Goal: Task Accomplishment & Management: Complete application form

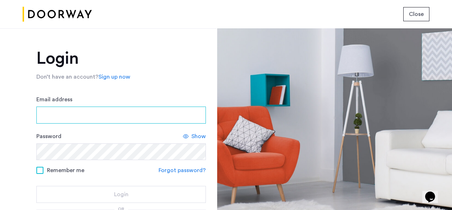
click at [58, 113] on input "Email address" at bounding box center [121, 114] width 170 height 17
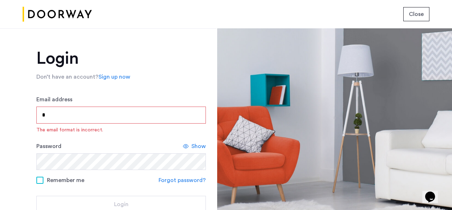
click at [70, 116] on input "*" at bounding box center [121, 114] width 170 height 17
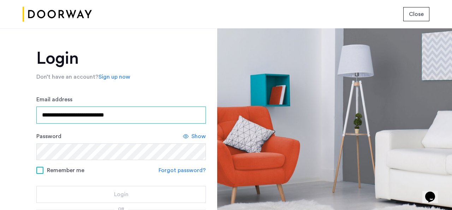
type input "**********"
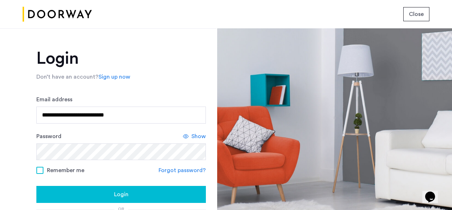
click at [103, 193] on div "Login" at bounding box center [121, 194] width 158 height 8
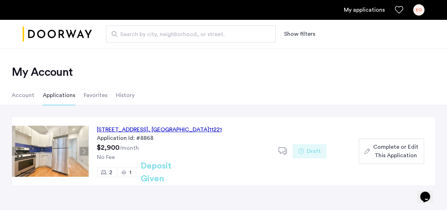
click at [160, 125] on div "[STREET_ADDRESS]" at bounding box center [159, 129] width 125 height 8
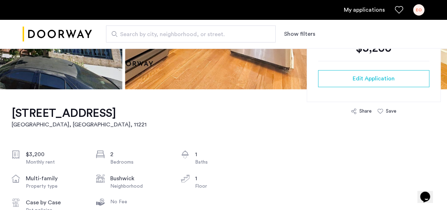
scroll to position [168, 0]
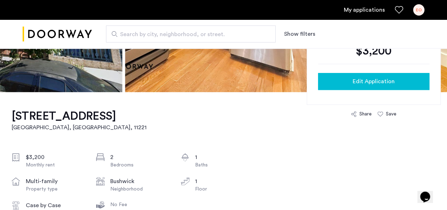
click at [366, 83] on span "Edit Application" at bounding box center [374, 81] width 42 height 8
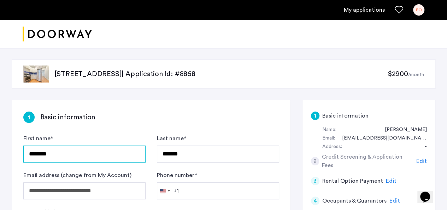
click at [83, 153] on input "********" at bounding box center [84, 153] width 122 height 17
click at [69, 154] on input "********" at bounding box center [84, 153] width 122 height 17
type input "*"
drag, startPoint x: 84, startPoint y: 154, endPoint x: 72, endPoint y: 152, distance: 12.6
click at [72, 152] on input "**********" at bounding box center [84, 153] width 122 height 17
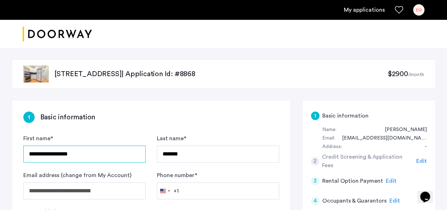
drag, startPoint x: 37, startPoint y: 154, endPoint x: 25, endPoint y: 152, distance: 12.6
click at [25, 152] on input "**********" at bounding box center [84, 153] width 122 height 17
type input "**********"
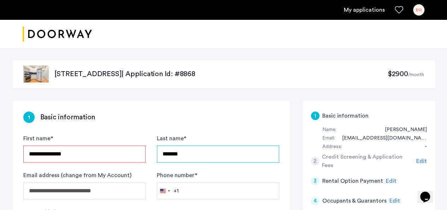
drag, startPoint x: 190, startPoint y: 155, endPoint x: 160, endPoint y: 152, distance: 29.6
click at [160, 152] on input "*******" at bounding box center [218, 153] width 122 height 17
paste input "text"
type input "***"
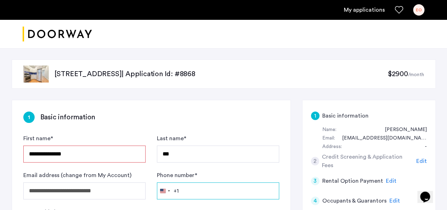
click at [196, 187] on input "Phone number *" at bounding box center [218, 190] width 122 height 17
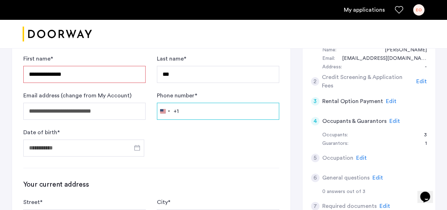
scroll to position [80, 0]
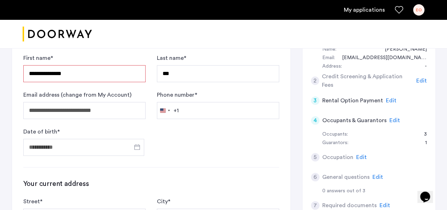
click at [225, 36] on div at bounding box center [223, 34] width 447 height 29
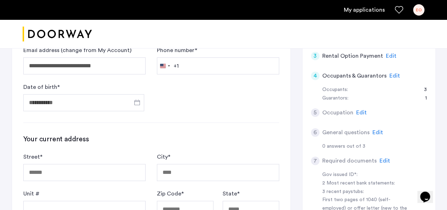
scroll to position [131, 0]
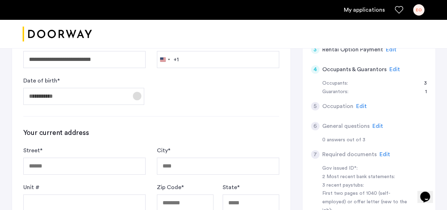
click at [141, 96] on span "Open calendar" at bounding box center [137, 95] width 17 height 17
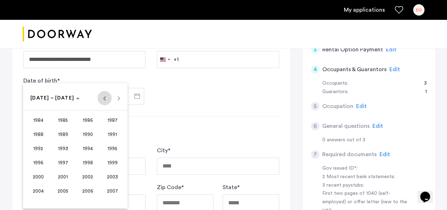
click at [102, 98] on span "Previous 24 years" at bounding box center [105, 98] width 14 height 14
click at [119, 98] on span "Next 24 years" at bounding box center [119, 98] width 14 height 14
click at [39, 148] on span "1992" at bounding box center [38, 148] width 22 height 13
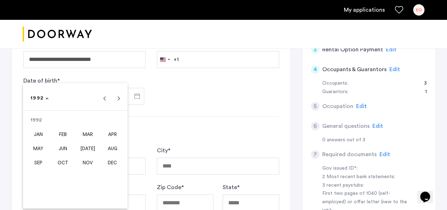
click at [61, 132] on span "FEB" at bounding box center [63, 134] width 22 height 13
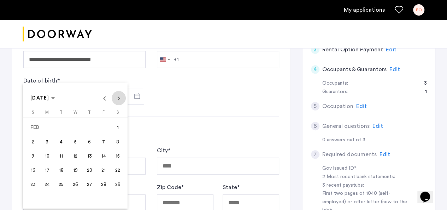
click at [119, 94] on span "Next month" at bounding box center [119, 98] width 14 height 14
click at [77, 180] on span "27" at bounding box center [75, 183] width 13 height 13
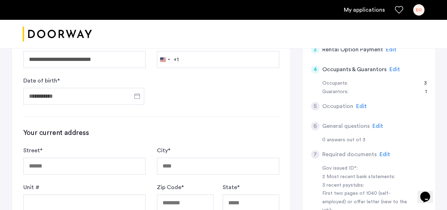
type input "**********"
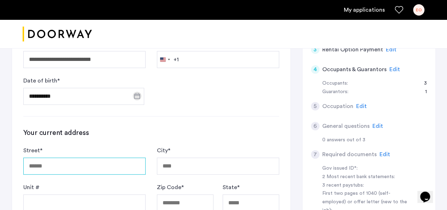
click at [74, 163] on input "Street *" at bounding box center [84, 165] width 122 height 17
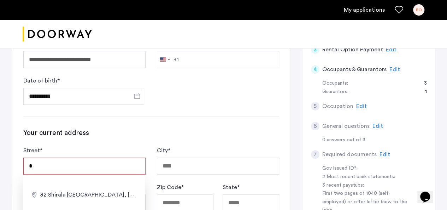
click at [77, 164] on input "*" at bounding box center [84, 165] width 122 height 17
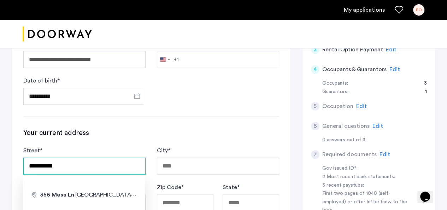
type input "**********"
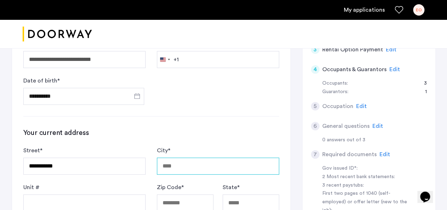
click at [182, 166] on input "City *" at bounding box center [218, 165] width 122 height 17
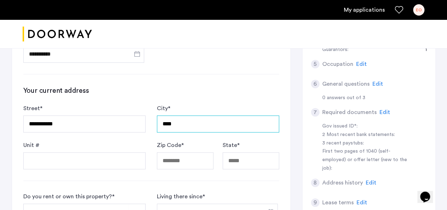
scroll to position [177, 0]
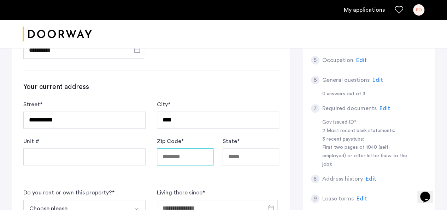
click at [192, 157] on input "Zip Code *" at bounding box center [185, 156] width 57 height 17
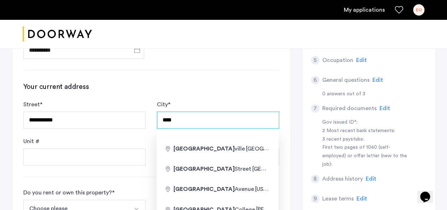
drag, startPoint x: 170, startPoint y: 116, endPoint x: 182, endPoint y: 118, distance: 11.5
click at [182, 118] on input "****" at bounding box center [218, 119] width 122 height 17
click at [192, 118] on input "****" at bounding box center [218, 119] width 122 height 17
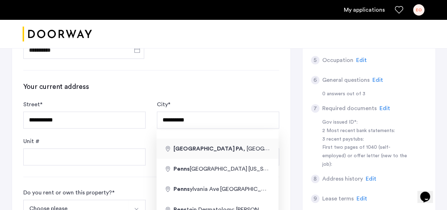
type input "**********"
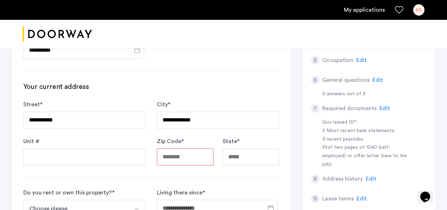
type input "****"
type input "**"
click at [89, 123] on input "Street *" at bounding box center [84, 119] width 122 height 17
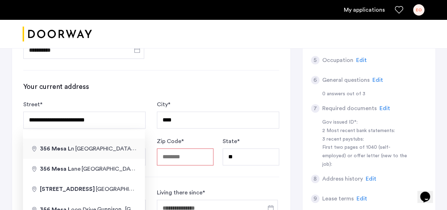
type input "**********"
type input "*****"
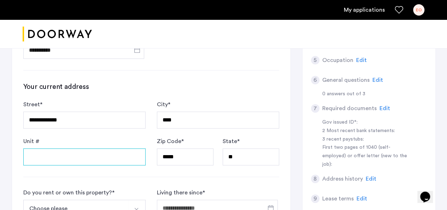
click at [72, 158] on input "Unit #" at bounding box center [84, 156] width 122 height 17
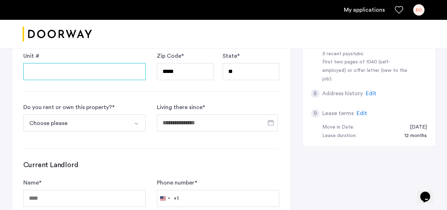
scroll to position [265, 0]
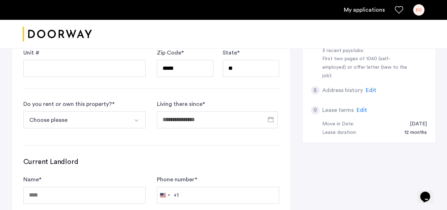
click at [136, 118] on img "Select option" at bounding box center [137, 120] width 6 height 6
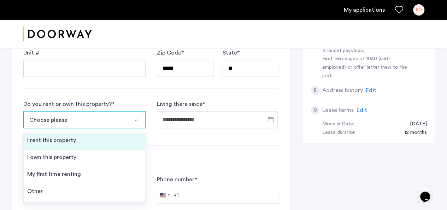
click at [59, 144] on li "I rent this property" at bounding box center [85, 141] width 122 height 17
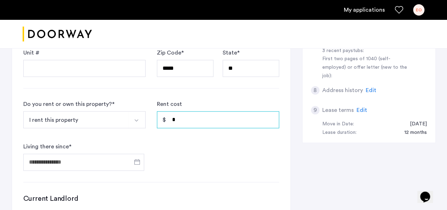
click at [199, 118] on input "*" at bounding box center [218, 119] width 122 height 17
type input "*"
type input "*****"
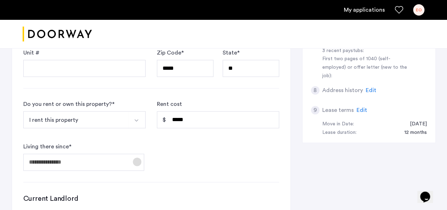
click at [138, 161] on span "Open calendar" at bounding box center [137, 161] width 17 height 17
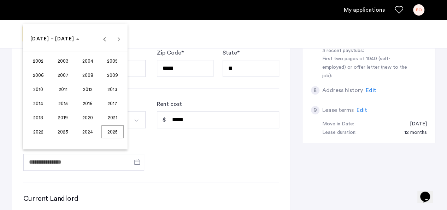
click at [119, 40] on div "[DATE] to [DATE] [DATE] – [DATE]" at bounding box center [75, 39] width 101 height 14
click at [67, 131] on span "2023" at bounding box center [63, 131] width 22 height 13
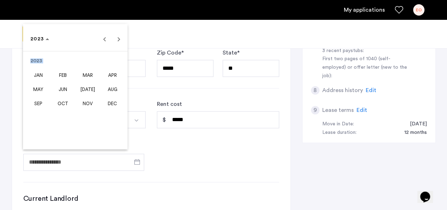
click at [58, 78] on span "FEB" at bounding box center [63, 75] width 22 height 13
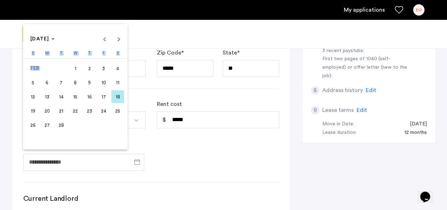
click at [116, 95] on span "18" at bounding box center [117, 96] width 13 height 13
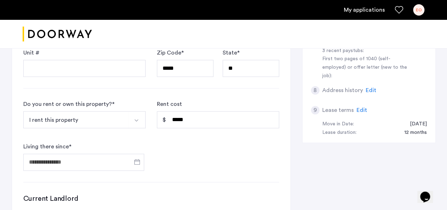
type input "**********"
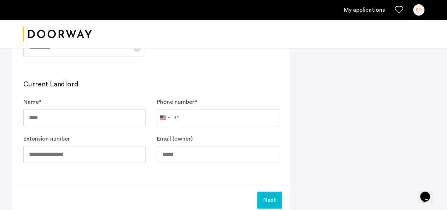
scroll to position [385, 0]
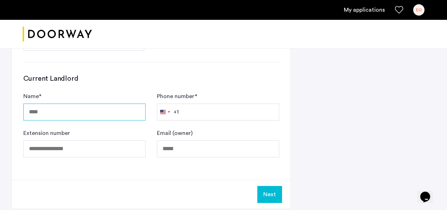
click at [60, 111] on input "Name *" at bounding box center [84, 111] width 122 height 17
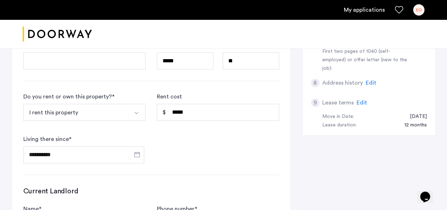
scroll to position [272, 0]
type input "****"
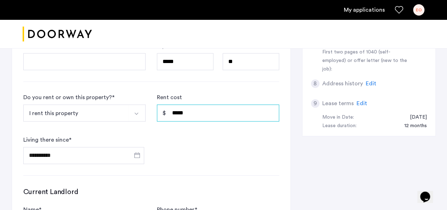
click at [182, 113] on input "*****" at bounding box center [218, 112] width 122 height 17
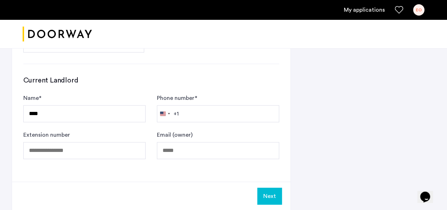
scroll to position [385, 0]
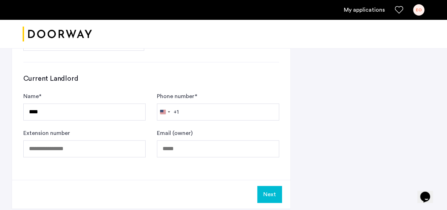
type input "*****"
click at [88, 148] on input "Extension number" at bounding box center [84, 148] width 122 height 17
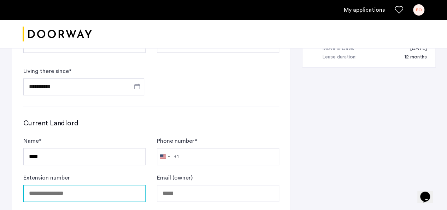
scroll to position [329, 0]
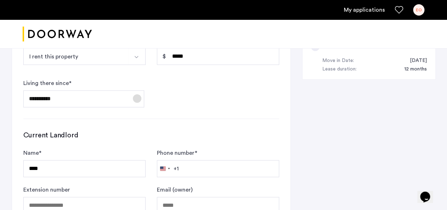
click at [138, 98] on span "Open calendar" at bounding box center [137, 98] width 17 height 17
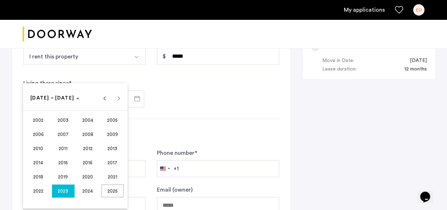
click at [84, 190] on span "2024" at bounding box center [88, 190] width 22 height 13
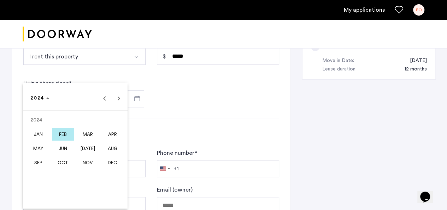
click at [71, 137] on span "FEB" at bounding box center [63, 134] width 22 height 13
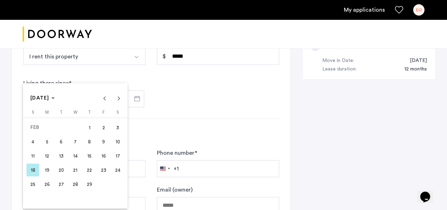
click at [33, 171] on span "18" at bounding box center [33, 169] width 13 height 13
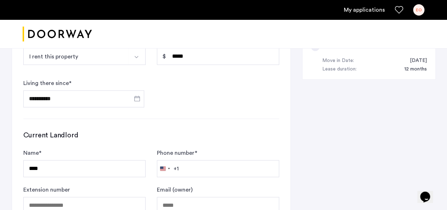
type input "**********"
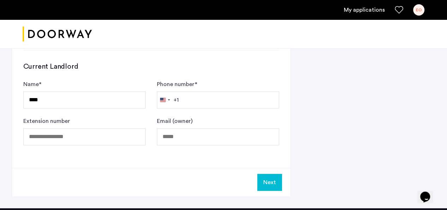
scroll to position [404, 0]
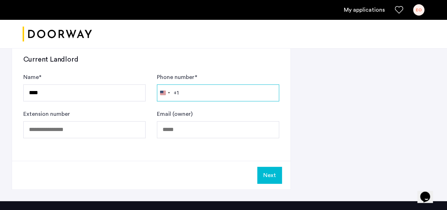
click at [182, 90] on input "Phone number *" at bounding box center [218, 92] width 122 height 17
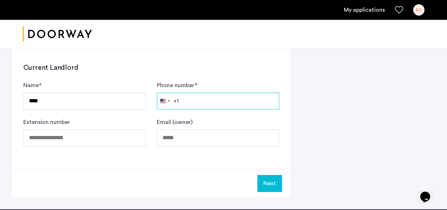
scroll to position [399, 0]
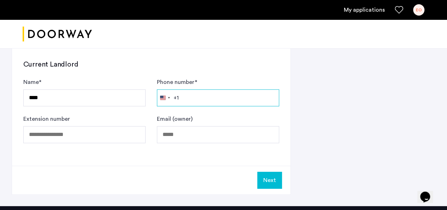
click at [211, 95] on input "Phone number *" at bounding box center [218, 97] width 122 height 17
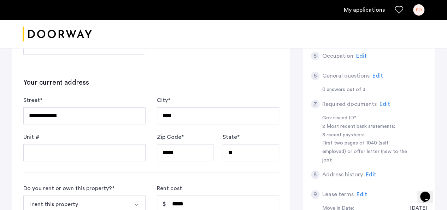
scroll to position [184, 0]
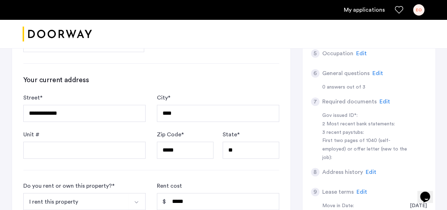
click at [381, 99] on span "Edit" at bounding box center [385, 102] width 11 height 6
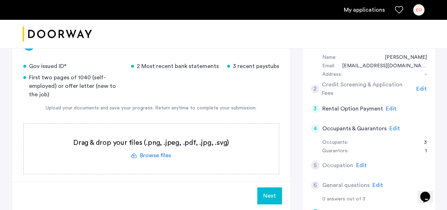
scroll to position [71, 0]
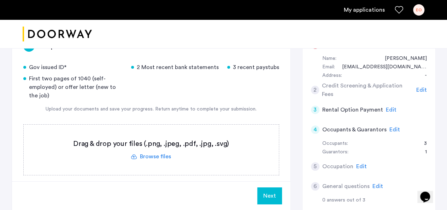
click at [148, 156] on label at bounding box center [151, 149] width 255 height 50
click at [0, 0] on input "file" at bounding box center [0, 0] width 0 height 0
click at [249, 196] on div "Upload" at bounding box center [263, 195] width 28 height 8
click at [161, 154] on label at bounding box center [151, 149] width 255 height 50
click at [0, 0] on input "file" at bounding box center [0, 0] width 0 height 0
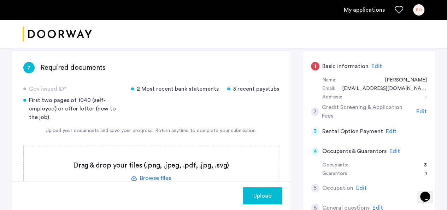
scroll to position [48, 0]
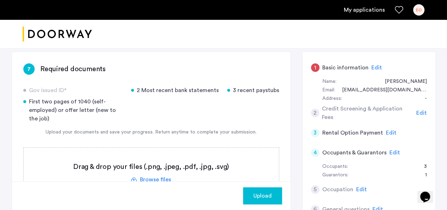
click at [375, 66] on span "Edit" at bounding box center [377, 68] width 11 height 6
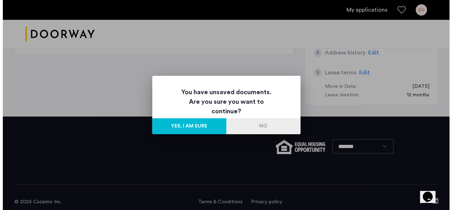
scroll to position [0, 0]
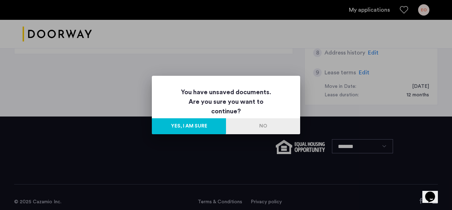
click at [242, 122] on button "No" at bounding box center [263, 126] width 74 height 16
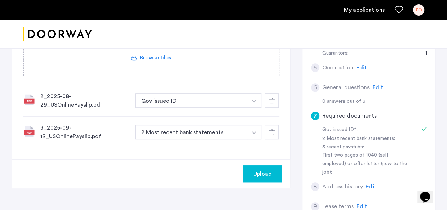
scroll to position [170, 0]
click at [253, 99] on img "button" at bounding box center [254, 100] width 4 height 3
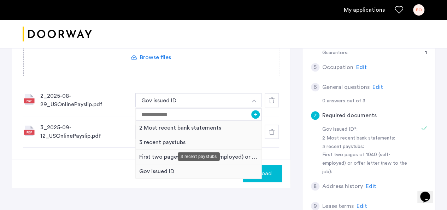
click at [167, 142] on div "3 recent paystubs" at bounding box center [199, 142] width 126 height 14
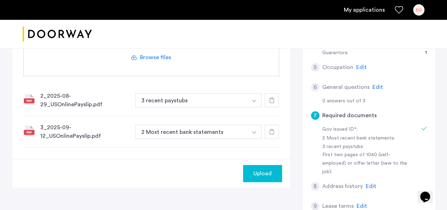
click at [256, 131] on img "button" at bounding box center [254, 132] width 4 height 3
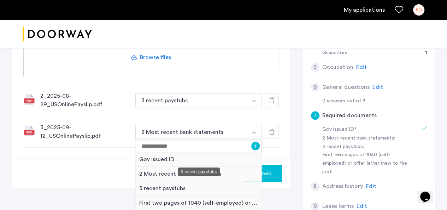
click at [159, 183] on div "3 recent paystubs" at bounding box center [199, 188] width 126 height 14
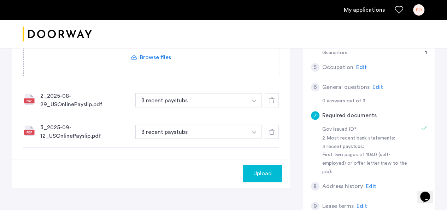
click at [257, 172] on span "Upload" at bounding box center [262, 173] width 18 height 8
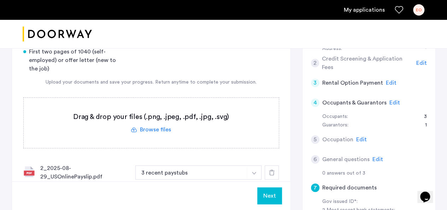
scroll to position [97, 0]
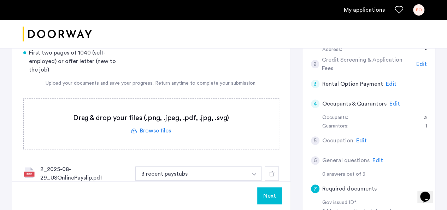
click at [160, 127] on label at bounding box center [151, 124] width 255 height 50
click at [0, 0] on input "file" at bounding box center [0, 0] width 0 height 0
click at [254, 171] on button "button" at bounding box center [254, 173] width 14 height 14
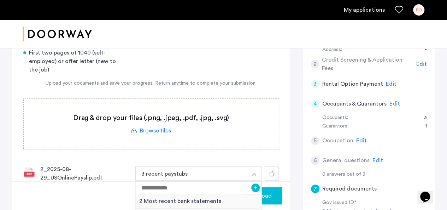
click at [262, 153] on div "Gov issued ID* 2 Most recent bank statements 3 recent paystubs First two pages …" at bounding box center [151, 143] width 256 height 212
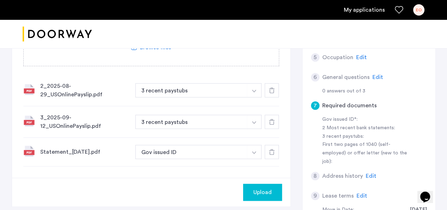
scroll to position [181, 0]
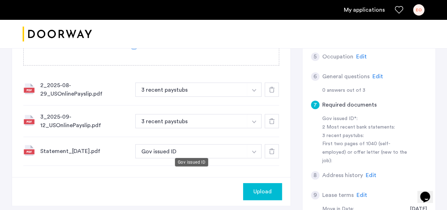
click at [238, 147] on button "Gov issued ID" at bounding box center [191, 151] width 112 height 14
click at [253, 150] on img "button" at bounding box center [254, 151] width 4 height 3
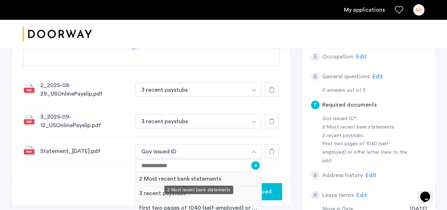
click at [165, 175] on div "2 Most recent bank statements" at bounding box center [199, 178] width 126 height 14
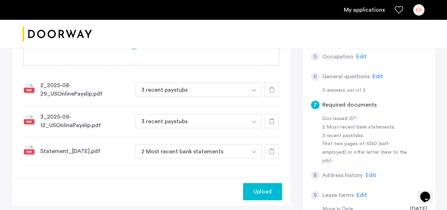
click at [262, 188] on span "Upload" at bounding box center [262, 191] width 18 height 8
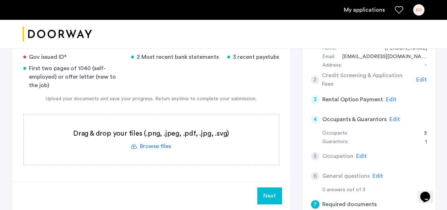
scroll to position [81, 0]
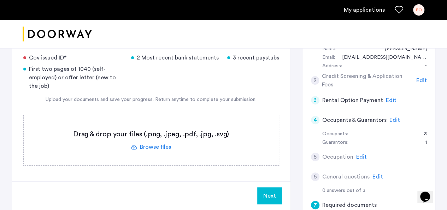
click at [151, 146] on label at bounding box center [151, 140] width 255 height 50
click at [0, 0] on input "file" at bounding box center [0, 0] width 0 height 0
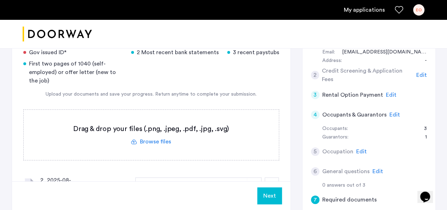
scroll to position [87, 0]
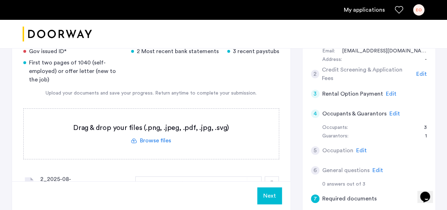
click at [157, 139] on label at bounding box center [151, 134] width 255 height 50
click at [0, 0] on input "file" at bounding box center [0, 0] width 0 height 0
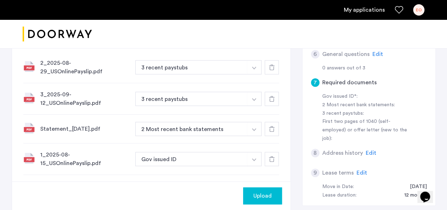
scroll to position [205, 0]
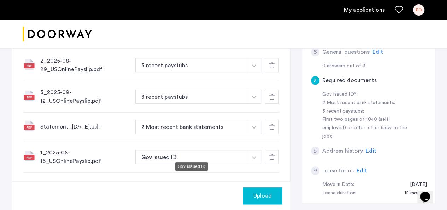
click at [244, 152] on button "Gov issued ID" at bounding box center [191, 157] width 112 height 14
click at [255, 156] on img "button" at bounding box center [254, 157] width 4 height 3
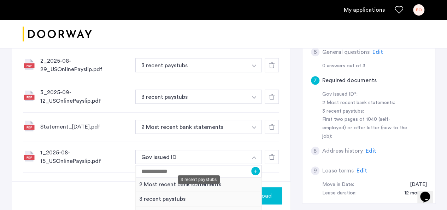
click at [156, 194] on div "3 recent paystubs" at bounding box center [199, 199] width 126 height 14
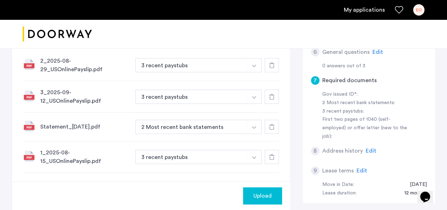
click at [260, 191] on span "Upload" at bounding box center [262, 195] width 18 height 8
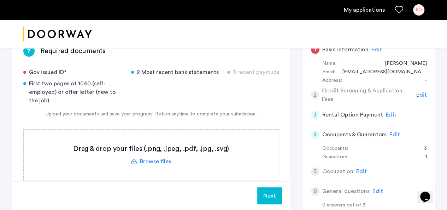
scroll to position [67, 0]
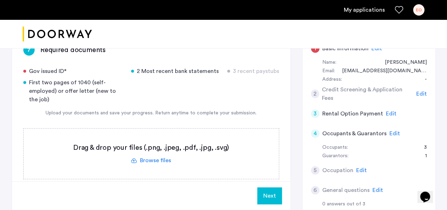
click at [420, 91] on span "Edit" at bounding box center [421, 94] width 11 height 6
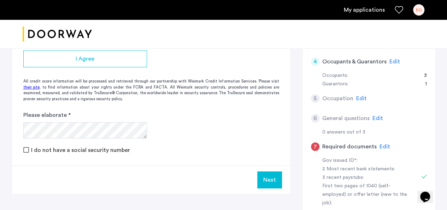
scroll to position [5, 0]
click at [265, 177] on button "Next" at bounding box center [269, 179] width 25 height 17
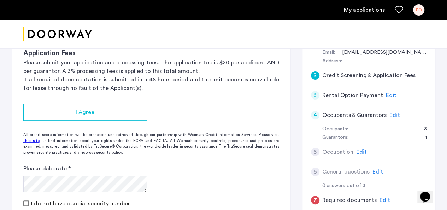
scroll to position [88, 0]
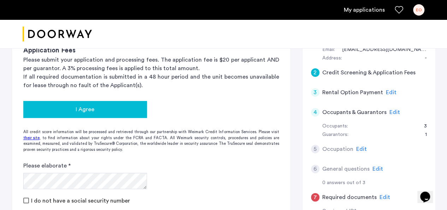
click at [115, 116] on button "I Agree" at bounding box center [85, 109] width 124 height 17
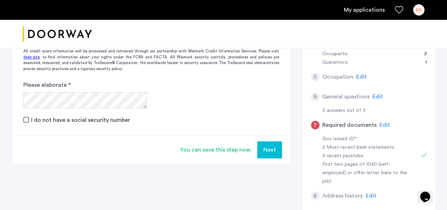
scroll to position [168, 0]
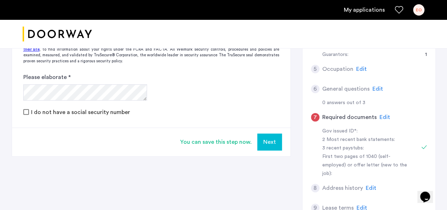
click at [268, 137] on button "Next" at bounding box center [269, 141] width 25 height 17
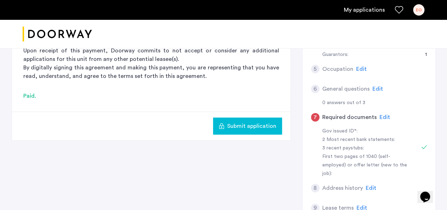
scroll to position [0, 0]
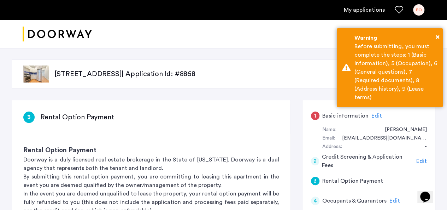
click at [373, 113] on span "Edit" at bounding box center [377, 116] width 11 height 6
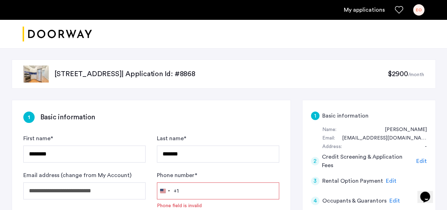
click at [203, 191] on input "Phone number *" at bounding box center [218, 190] width 122 height 17
click at [199, 191] on input "**********" at bounding box center [218, 190] width 122 height 17
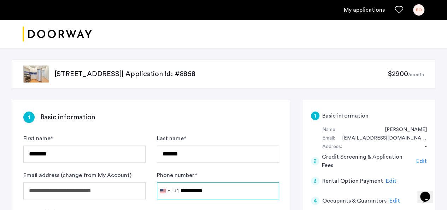
type input "**********"
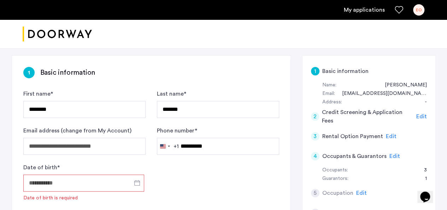
scroll to position [48, 0]
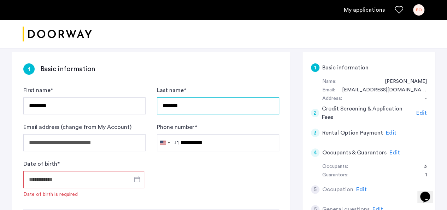
click at [208, 110] on input "*******" at bounding box center [218, 105] width 122 height 17
click at [201, 105] on input "*******" at bounding box center [218, 105] width 122 height 17
type input "*"
type input "***"
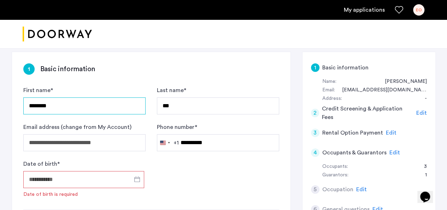
click at [62, 103] on input "********" at bounding box center [84, 105] width 122 height 17
type input "*"
type input "******"
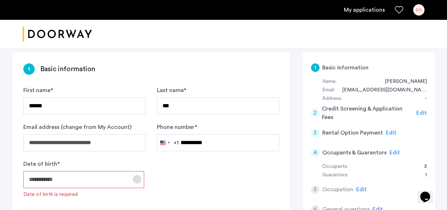
click at [137, 175] on span "Open calendar" at bounding box center [137, 178] width 17 height 17
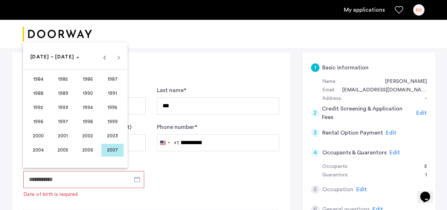
click at [44, 106] on span "1992" at bounding box center [38, 107] width 22 height 13
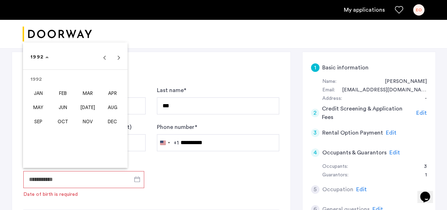
click at [44, 106] on span "MAY" at bounding box center [38, 107] width 22 height 13
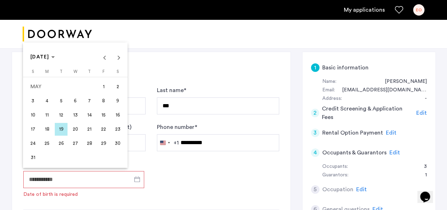
click at [76, 146] on span "27" at bounding box center [75, 143] width 13 height 13
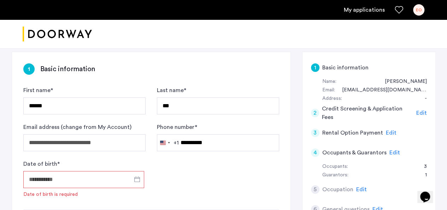
type input "**********"
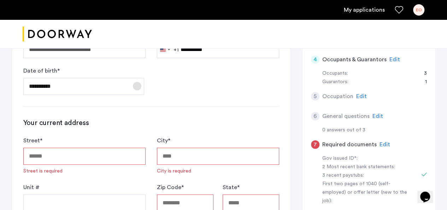
scroll to position [143, 0]
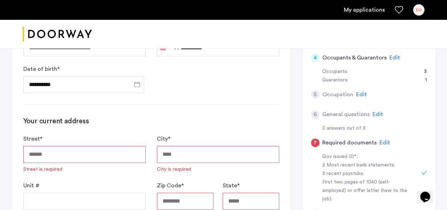
click at [82, 155] on input "Street *" at bounding box center [84, 154] width 122 height 17
click at [201, 153] on input "City *" at bounding box center [218, 154] width 122 height 17
click at [180, 150] on input "City *" at bounding box center [218, 154] width 122 height 17
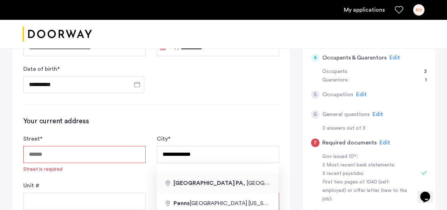
type input "****"
type input "**"
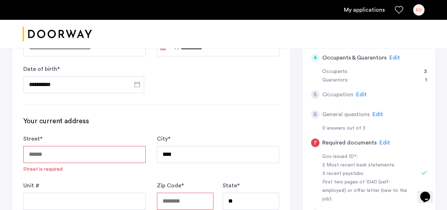
click at [104, 154] on input "Street *" at bounding box center [84, 154] width 122 height 17
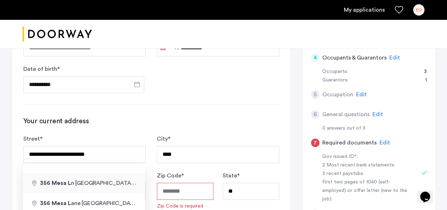
type input "**********"
type input "*****"
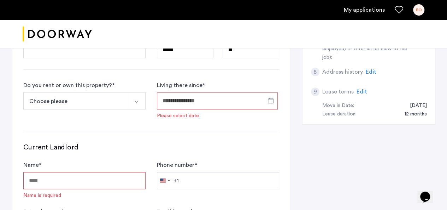
scroll to position [291, 0]
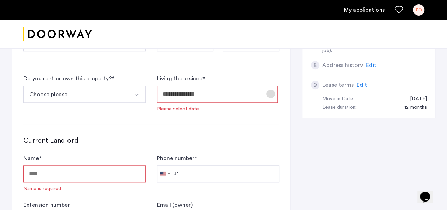
click at [270, 95] on span "Open calendar" at bounding box center [270, 93] width 17 height 17
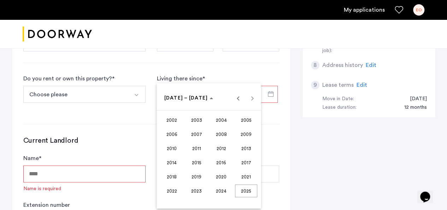
click at [219, 189] on span "2024" at bounding box center [221, 190] width 22 height 13
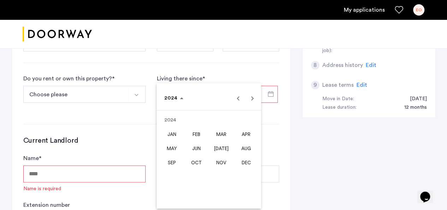
click at [169, 130] on span "JAN" at bounding box center [172, 134] width 22 height 13
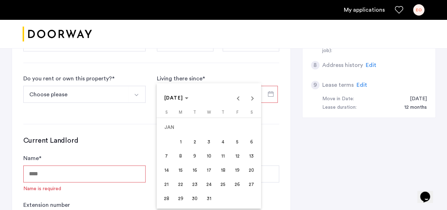
click at [187, 139] on span "1" at bounding box center [180, 141] width 13 height 13
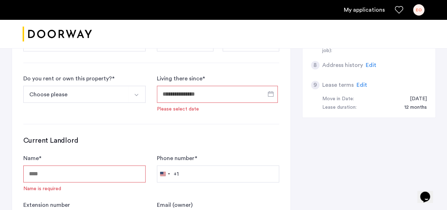
type input "**********"
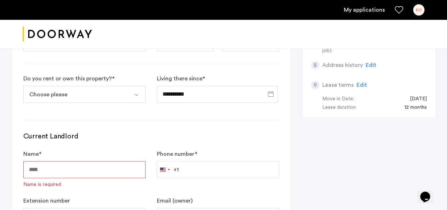
click at [83, 91] on button "Choose please" at bounding box center [76, 94] width 106 height 17
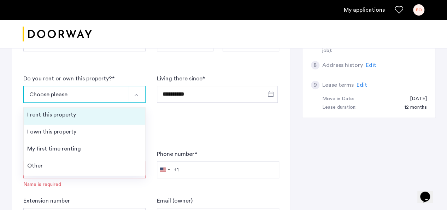
click at [61, 116] on div "I rent this property" at bounding box center [51, 114] width 49 height 8
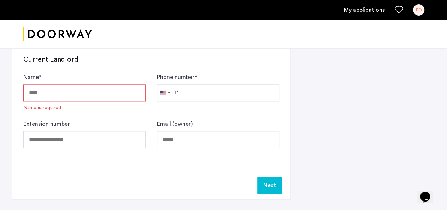
scroll to position [405, 0]
click at [107, 89] on input "Name *" at bounding box center [84, 91] width 122 height 17
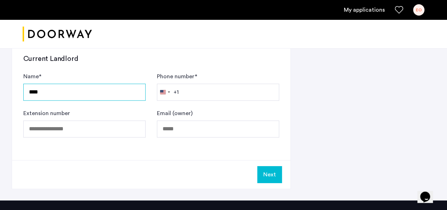
type input "****"
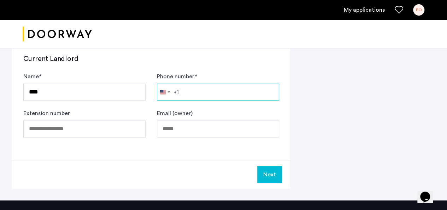
click at [211, 96] on input "Phone number *" at bounding box center [218, 91] width 122 height 17
type input "**********"
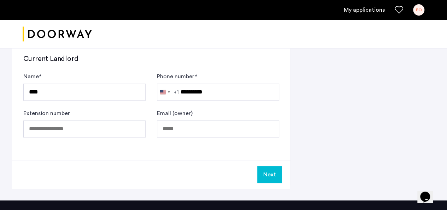
click at [270, 169] on button "Next" at bounding box center [269, 174] width 25 height 17
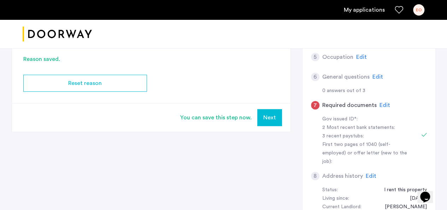
scroll to position [189, 0]
click at [382, 102] on span "Edit" at bounding box center [385, 104] width 11 height 6
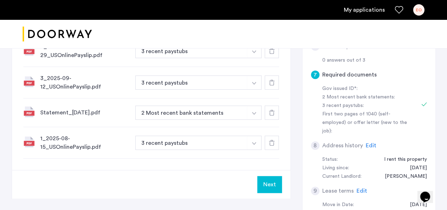
scroll to position [221, 0]
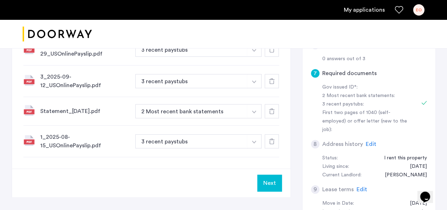
click at [269, 175] on button "Next" at bounding box center [269, 182] width 25 height 17
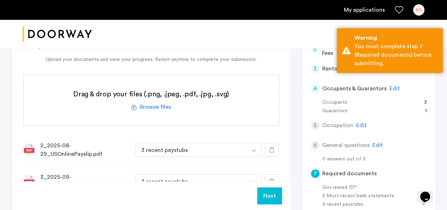
scroll to position [117, 0]
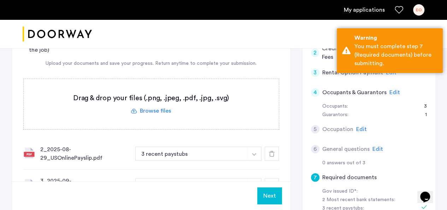
click at [154, 110] on label at bounding box center [151, 104] width 255 height 50
click at [0, 0] on input "file" at bounding box center [0, 0] width 0 height 0
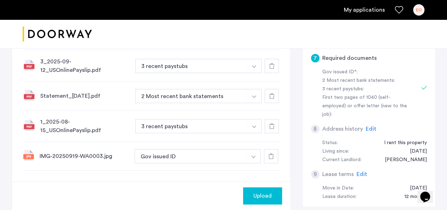
scroll to position [263, 0]
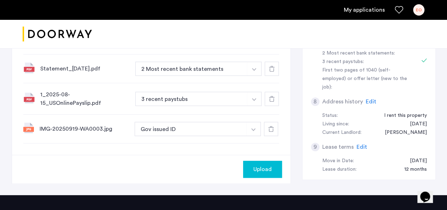
click at [259, 165] on span "Upload" at bounding box center [262, 169] width 18 height 8
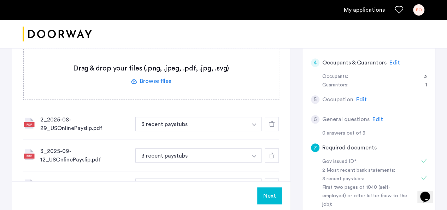
click at [157, 81] on label at bounding box center [151, 74] width 255 height 50
click at [0, 0] on input "file" at bounding box center [0, 0] width 0 height 0
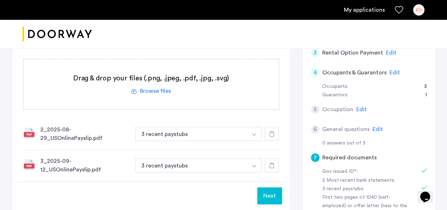
scroll to position [126, 0]
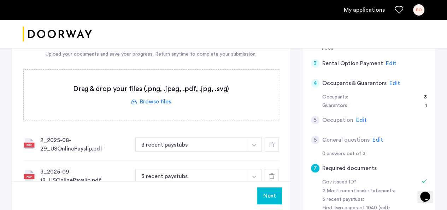
click at [158, 96] on label at bounding box center [151, 95] width 255 height 50
click at [0, 0] on input "file" at bounding box center [0, 0] width 0 height 0
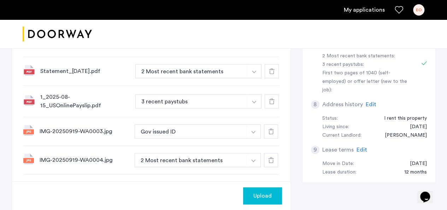
scroll to position [265, 0]
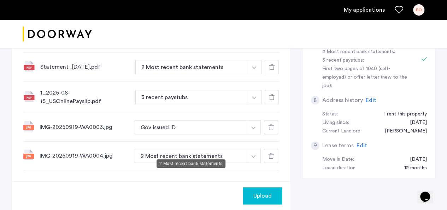
click at [235, 151] on button "2 Most recent bank statements" at bounding box center [191, 155] width 112 height 14
click at [254, 151] on button "button" at bounding box center [253, 155] width 14 height 14
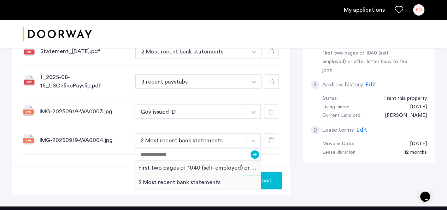
scroll to position [280, 0]
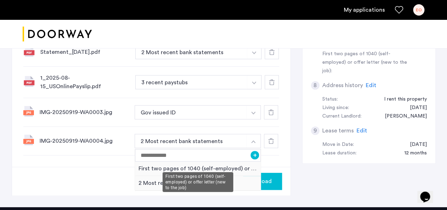
click at [233, 163] on div "First two pages of 1040 (self-employed) or offer letter (new to the job)" at bounding box center [198, 168] width 126 height 14
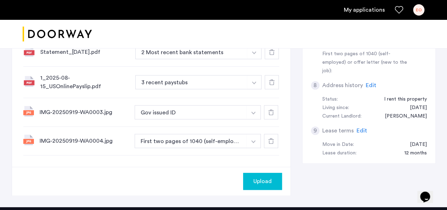
click at [264, 172] on button "Upload" at bounding box center [262, 180] width 39 height 17
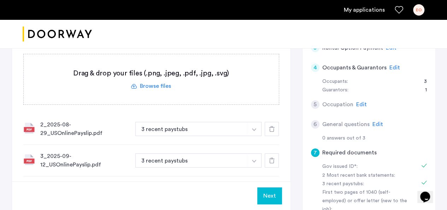
scroll to position [141, 0]
click at [150, 83] on label at bounding box center [151, 80] width 255 height 50
click at [0, 0] on input "file" at bounding box center [0, 0] width 0 height 0
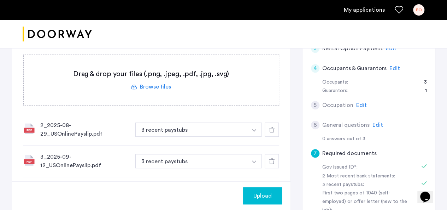
click at [264, 192] on span "Upload" at bounding box center [262, 195] width 18 height 8
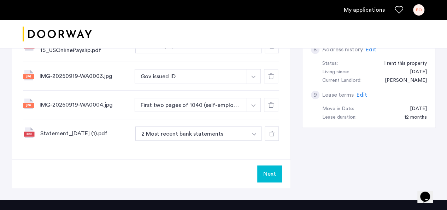
scroll to position [317, 0]
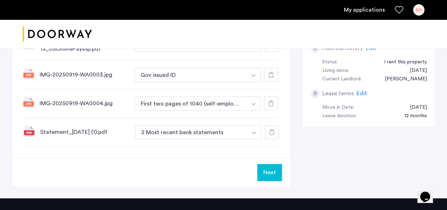
click at [270, 164] on button "Next" at bounding box center [269, 172] width 25 height 17
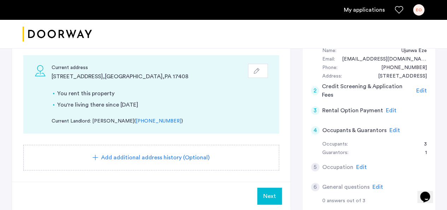
scroll to position [95, 0]
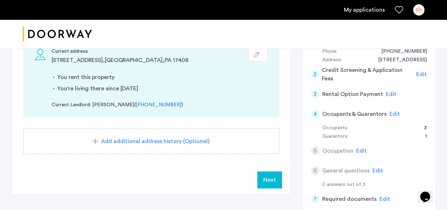
click at [359, 148] on span "Edit" at bounding box center [361, 151] width 11 height 6
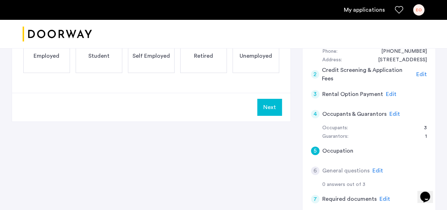
click at [67, 61] on div "Employed" at bounding box center [46, 56] width 47 height 34
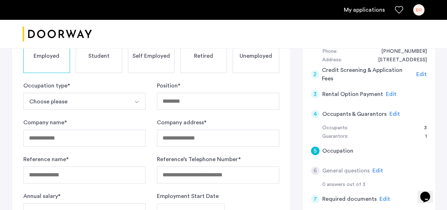
click at [92, 100] on button "Choose please" at bounding box center [76, 101] width 106 height 17
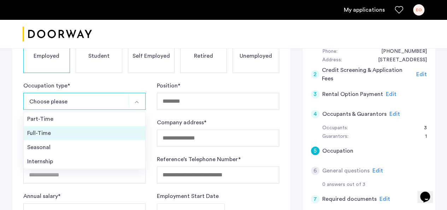
click at [54, 131] on div "Full-Time" at bounding box center [84, 133] width 115 height 8
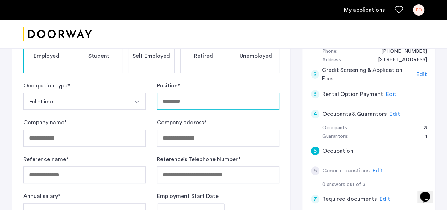
click at [173, 102] on input "Position *" at bounding box center [218, 101] width 122 height 17
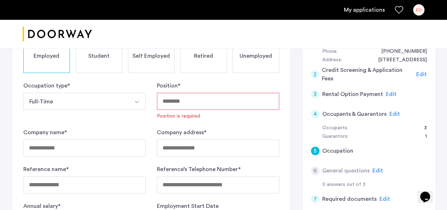
click at [195, 103] on input "Position *" at bounding box center [218, 101] width 122 height 17
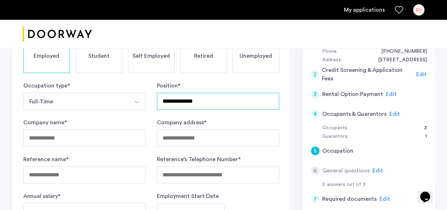
type input "**********"
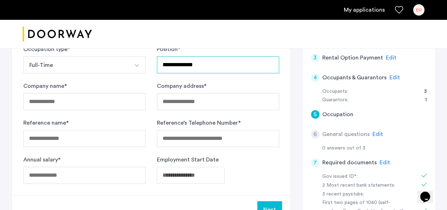
scroll to position [134, 0]
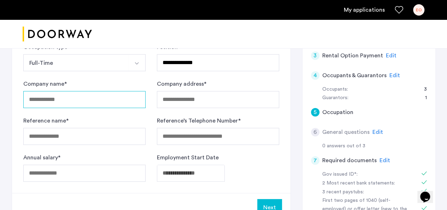
click at [105, 97] on input "Company name *" at bounding box center [84, 99] width 122 height 17
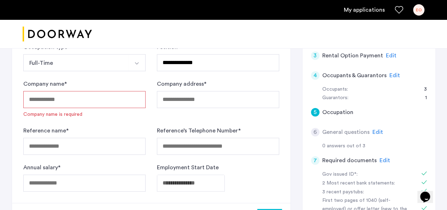
click at [76, 94] on input "Company name *" at bounding box center [84, 99] width 122 height 17
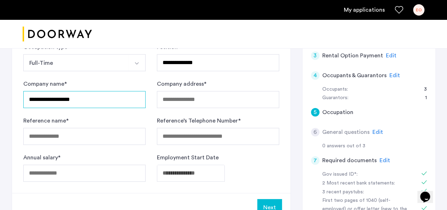
type input "**********"
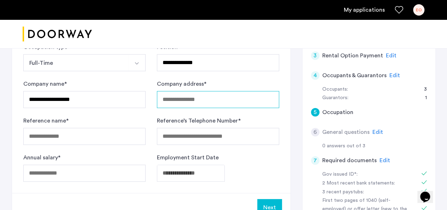
click at [191, 101] on input "Company address *" at bounding box center [218, 99] width 122 height 17
click at [184, 99] on input "Company address *" at bounding box center [218, 99] width 122 height 17
type input "**********"
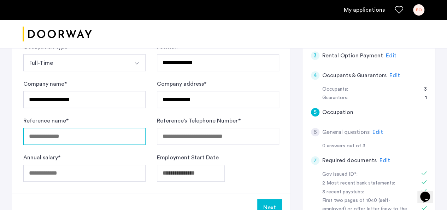
click at [93, 136] on input "Reference name *" at bounding box center [84, 136] width 122 height 17
click at [66, 137] on input "Reference name *" at bounding box center [84, 136] width 122 height 17
type input "**********"
drag, startPoint x: 70, startPoint y: 136, endPoint x: 22, endPoint y: 133, distance: 47.8
click at [22, 133] on div "**********" at bounding box center [151, 79] width 279 height 226
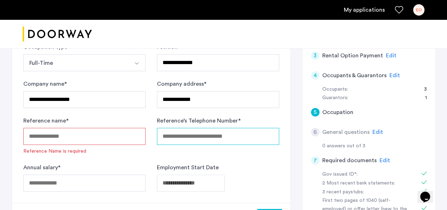
click at [172, 137] on input "Reference’s Telephone Number *" at bounding box center [218, 136] width 122 height 17
paste input "**********"
type input "**********"
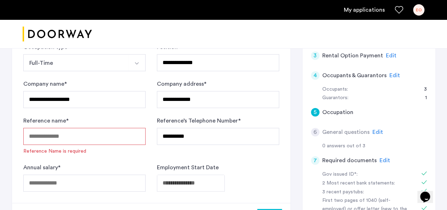
click at [73, 135] on input "Reference name *" at bounding box center [84, 136] width 122 height 17
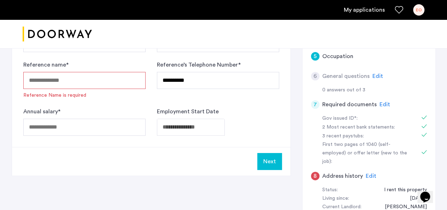
scroll to position [190, 0]
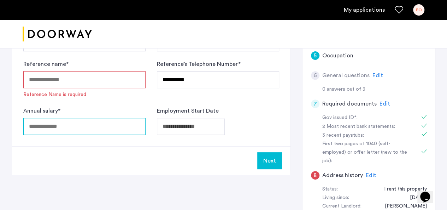
click at [69, 125] on input "Annual salary *" at bounding box center [84, 126] width 122 height 17
type input "*"
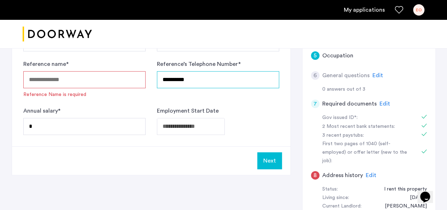
click at [195, 76] on input "**********" at bounding box center [218, 79] width 122 height 17
type input "**********"
click at [79, 82] on input "Reference name *" at bounding box center [84, 79] width 122 height 17
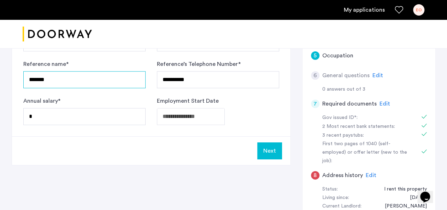
type input "*******"
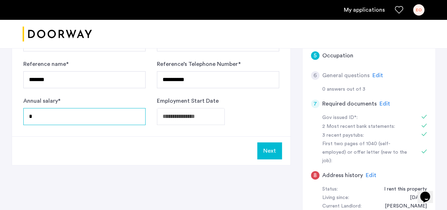
click at [37, 117] on input "*" at bounding box center [84, 116] width 122 height 17
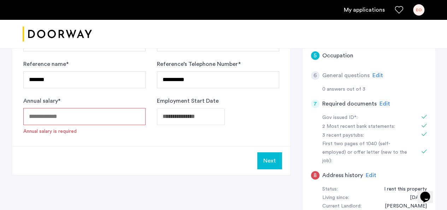
click at [57, 117] on input "Annual salary *" at bounding box center [84, 116] width 122 height 17
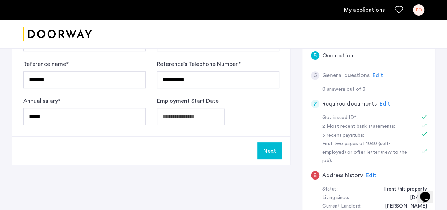
click at [267, 150] on button "Next" at bounding box center [269, 150] width 25 height 17
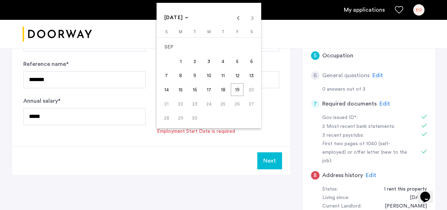
click at [30, 113] on div at bounding box center [223, 105] width 447 height 210
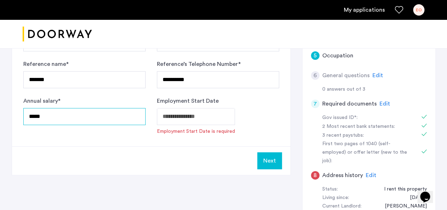
click at [31, 117] on input "*****" at bounding box center [84, 116] width 122 height 17
click at [31, 115] on input "*****" at bounding box center [84, 116] width 122 height 17
type input "******"
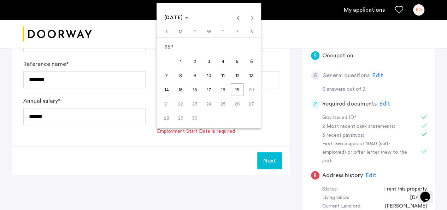
click at [237, 17] on span "Previous month" at bounding box center [238, 18] width 14 height 14
drag, startPoint x: 202, startPoint y: 56, endPoint x: 197, endPoint y: 59, distance: 5.4
click at [197, 59] on tr "1 2 3 4 5" at bounding box center [208, 61] width 99 height 14
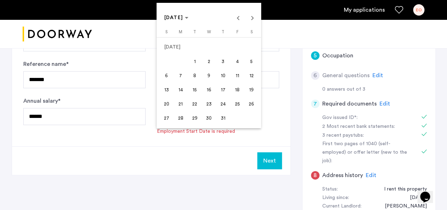
click at [197, 59] on span "1" at bounding box center [194, 61] width 13 height 13
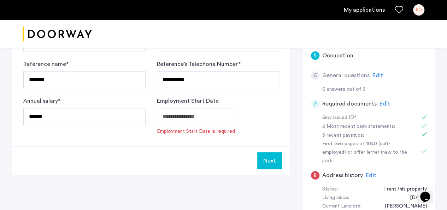
type input "**********"
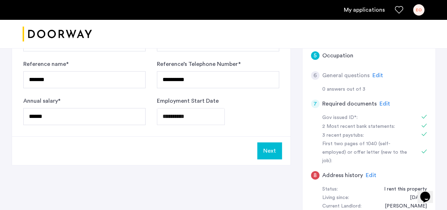
click at [269, 152] on button "Next" at bounding box center [269, 150] width 25 height 17
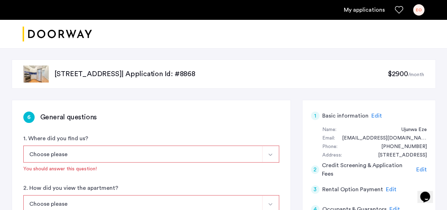
click at [233, 148] on button "Choose please" at bounding box center [142, 153] width 239 height 17
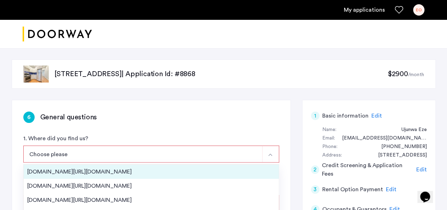
click at [101, 170] on div "[DOMAIN_NAME][URL][DOMAIN_NAME]" at bounding box center [151, 171] width 248 height 8
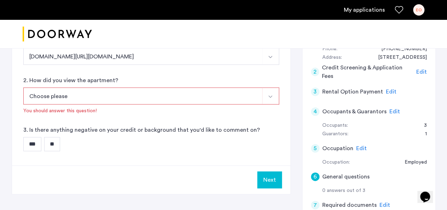
scroll to position [98, 0]
click at [268, 101] on button "Select option" at bounding box center [270, 95] width 17 height 17
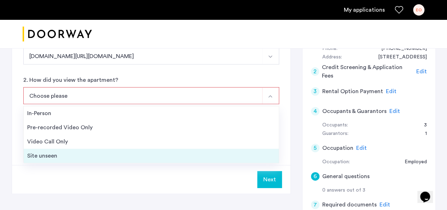
click at [105, 152] on div "Site unseen" at bounding box center [151, 155] width 248 height 8
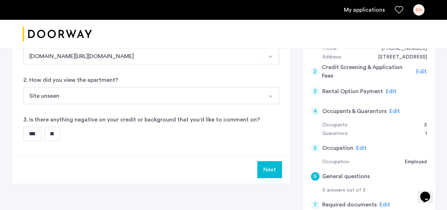
click at [153, 60] on button "[DOMAIN_NAME][URL][DOMAIN_NAME]" at bounding box center [142, 55] width 239 height 17
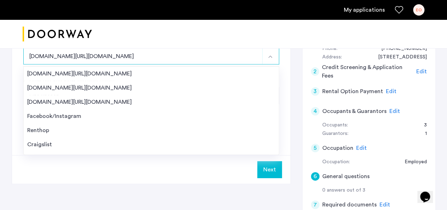
scroll to position [11, 0]
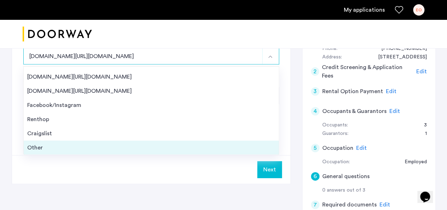
click at [164, 150] on div "Other" at bounding box center [151, 147] width 248 height 8
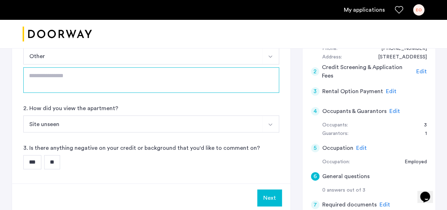
click at [169, 75] on textarea at bounding box center [151, 79] width 256 height 25
click at [106, 83] on textarea at bounding box center [151, 79] width 256 height 25
type textarea "*********"
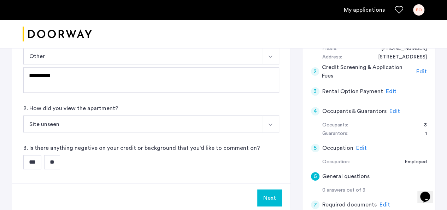
click at [54, 160] on input "**" at bounding box center [52, 162] width 16 height 14
click at [266, 192] on button "Next" at bounding box center [269, 197] width 25 height 17
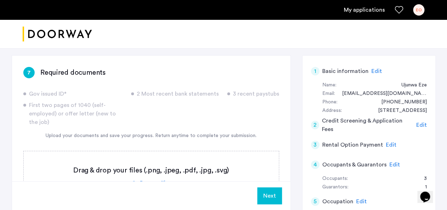
scroll to position [39, 0]
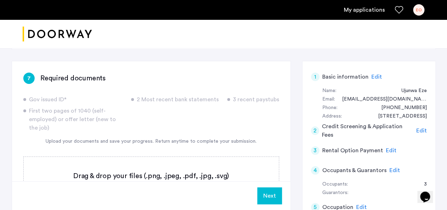
click at [375, 74] on span "Edit" at bounding box center [377, 77] width 11 height 6
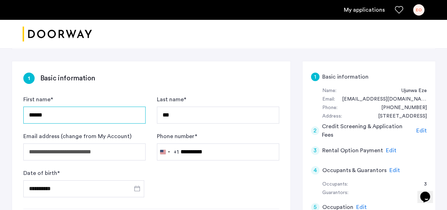
click at [72, 118] on input "******" at bounding box center [84, 114] width 122 height 17
click at [64, 113] on input "******" at bounding box center [84, 114] width 122 height 17
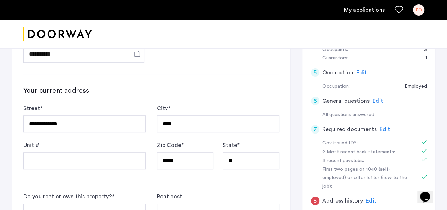
scroll to position [172, 0]
type input "**********"
click at [380, 129] on span "Edit" at bounding box center [385, 130] width 11 height 6
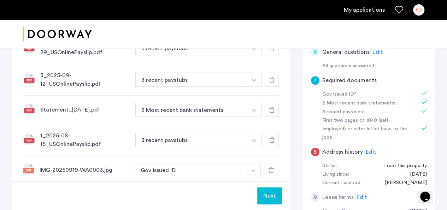
scroll to position [231, 0]
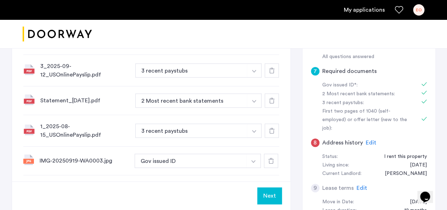
click at [273, 128] on icon at bounding box center [272, 131] width 6 height 6
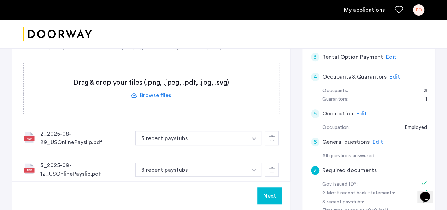
scroll to position [127, 0]
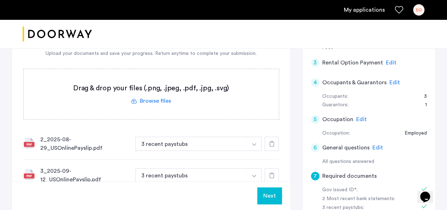
click at [148, 101] on label at bounding box center [151, 94] width 255 height 50
click at [0, 0] on input "file" at bounding box center [0, 0] width 0 height 0
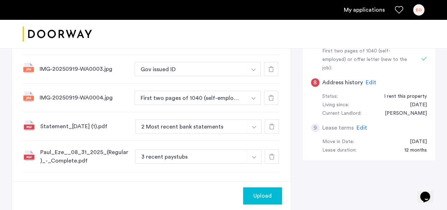
scroll to position [292, 0]
click at [263, 192] on span "Upload" at bounding box center [262, 195] width 18 height 8
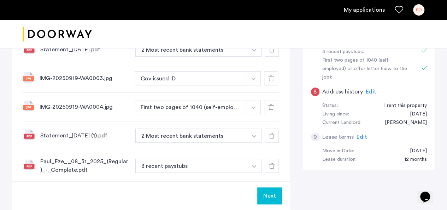
scroll to position [269, 0]
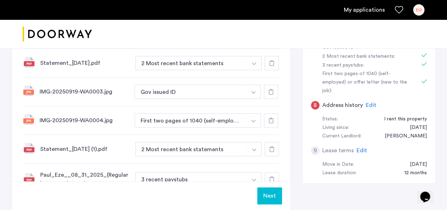
click at [270, 120] on div at bounding box center [271, 120] width 14 height 14
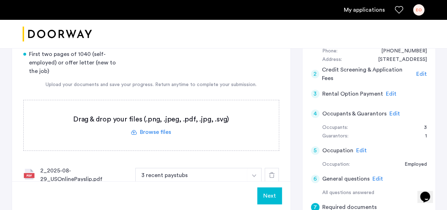
scroll to position [95, 0]
click at [150, 128] on label at bounding box center [151, 126] width 255 height 50
click at [0, 0] on input "file" at bounding box center [0, 0] width 0 height 0
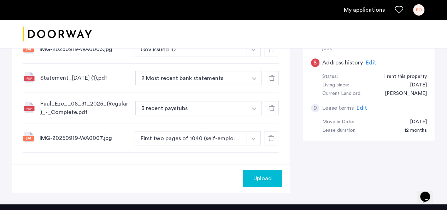
scroll to position [312, 0]
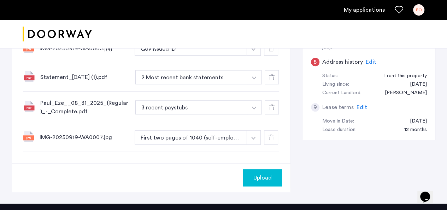
click at [257, 175] on span "Upload" at bounding box center [262, 177] width 18 height 8
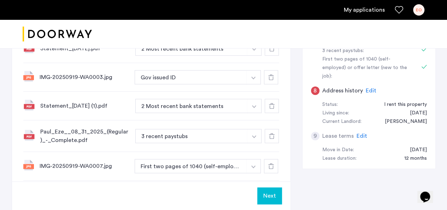
scroll to position [284, 0]
click at [274, 103] on icon at bounding box center [272, 105] width 6 height 6
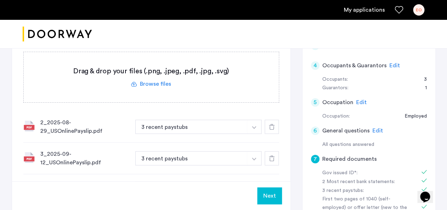
scroll to position [130, 0]
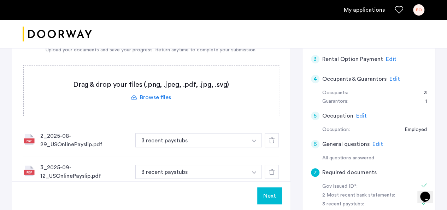
click at [164, 95] on label at bounding box center [151, 90] width 255 height 50
click at [0, 0] on input "file" at bounding box center [0, 0] width 0 height 0
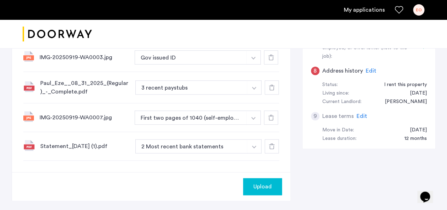
scroll to position [305, 0]
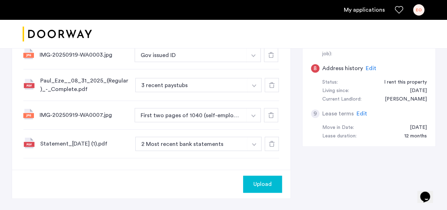
click at [263, 180] on span "Upload" at bounding box center [262, 184] width 18 height 8
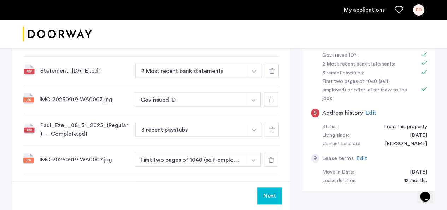
scroll to position [265, 0]
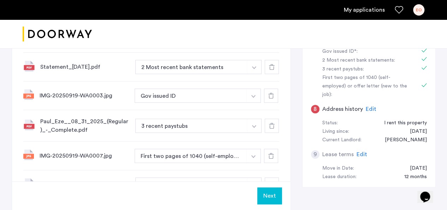
click at [369, 106] on span "Edit" at bounding box center [371, 109] width 11 height 6
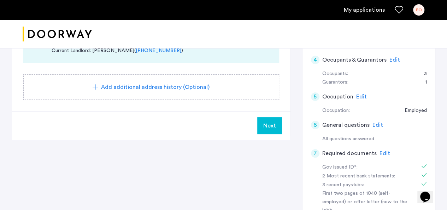
scroll to position [150, 0]
click at [274, 121] on span "Next" at bounding box center [269, 125] width 13 height 8
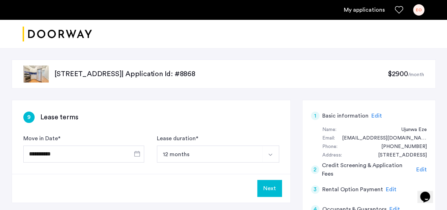
click at [272, 185] on button "Next" at bounding box center [269, 188] width 25 height 17
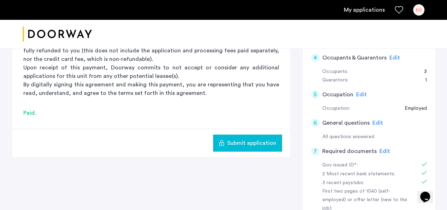
scroll to position [152, 0]
click at [245, 136] on button "Submit application" at bounding box center [247, 142] width 69 height 17
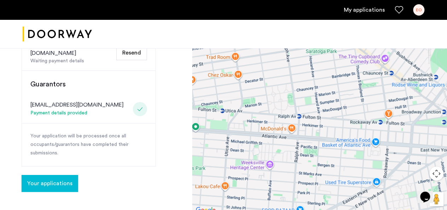
scroll to position [296, 0]
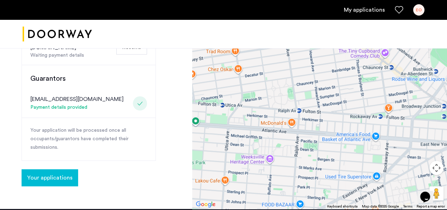
click at [50, 173] on span "Your applications" at bounding box center [49, 177] width 45 height 8
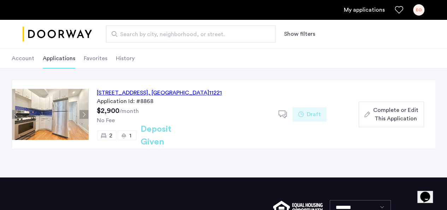
scroll to position [37, 0]
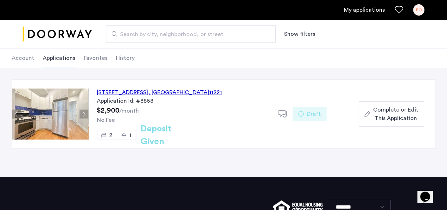
click at [391, 109] on span "Complete or Edit This Application" at bounding box center [395, 113] width 45 height 17
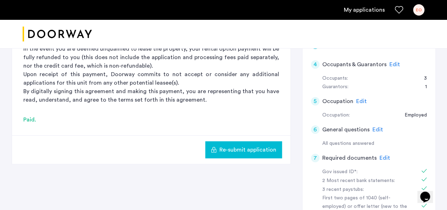
scroll to position [134, 0]
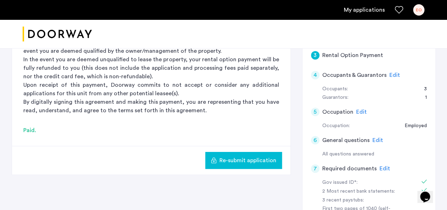
click at [436, 118] on div "[STREET_ADDRESS] | Application Id: #8868 $2900 /month 3 Rental Option Payment R…" at bounding box center [223, 121] width 445 height 415
click at [359, 109] on span "Edit" at bounding box center [361, 112] width 11 height 6
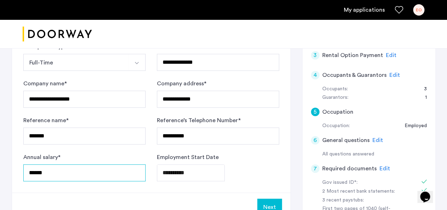
click at [56, 170] on input "******" at bounding box center [84, 172] width 122 height 17
click at [55, 169] on input "******" at bounding box center [84, 172] width 122 height 17
type input "*"
type input "******"
click at [271, 205] on button "Next" at bounding box center [269, 206] width 25 height 17
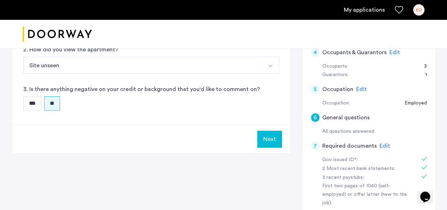
scroll to position [155, 0]
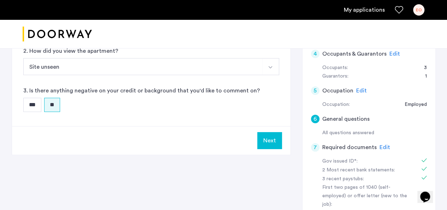
click at [276, 139] on button "Next" at bounding box center [269, 140] width 25 height 17
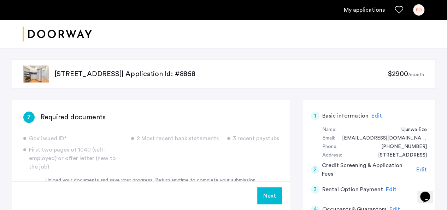
click at [268, 192] on button "Next" at bounding box center [269, 195] width 25 height 17
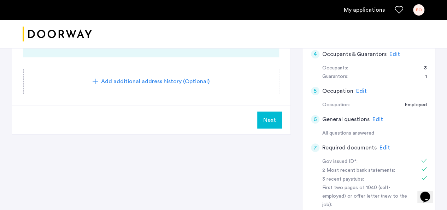
scroll to position [169, 0]
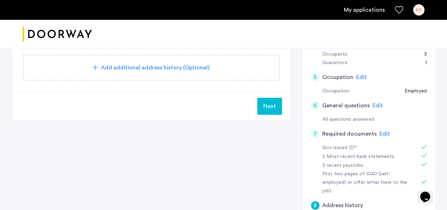
click at [274, 104] on span "Next" at bounding box center [269, 106] width 13 height 8
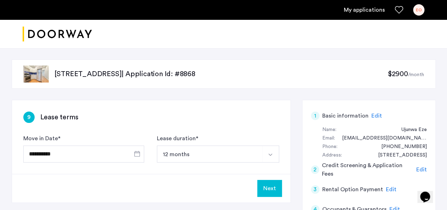
click at [265, 192] on button "Next" at bounding box center [269, 188] width 25 height 17
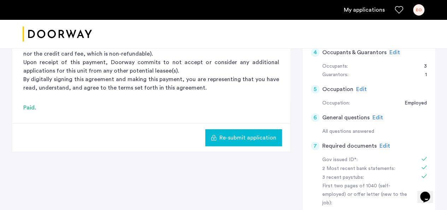
scroll to position [191, 0]
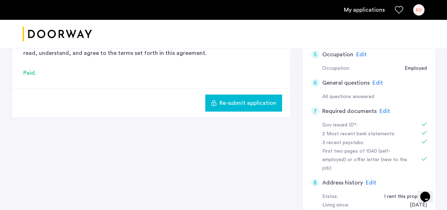
click at [247, 107] on button "Re-submit application" at bounding box center [243, 102] width 77 height 17
